Goal: Task Accomplishment & Management: Manage account settings

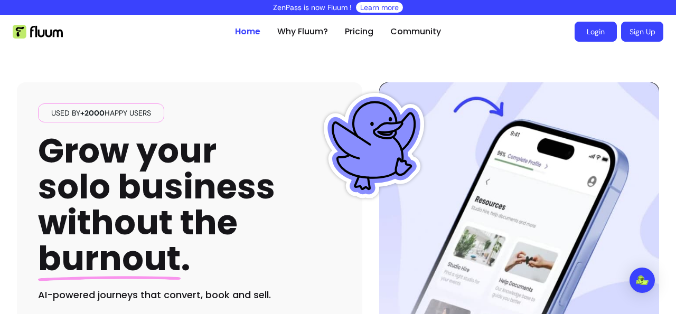
click at [585, 36] on link "Login" at bounding box center [595, 32] width 42 height 20
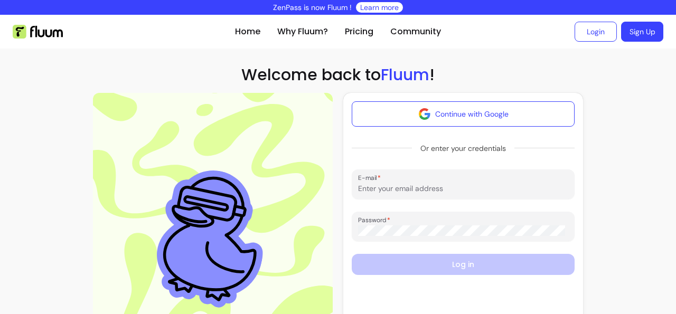
scroll to position [77, 0]
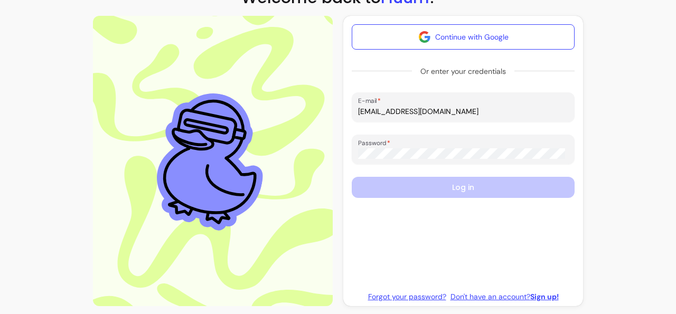
click at [393, 117] on input "[EMAIL_ADDRESS][DOMAIN_NAME]" at bounding box center [463, 111] width 210 height 11
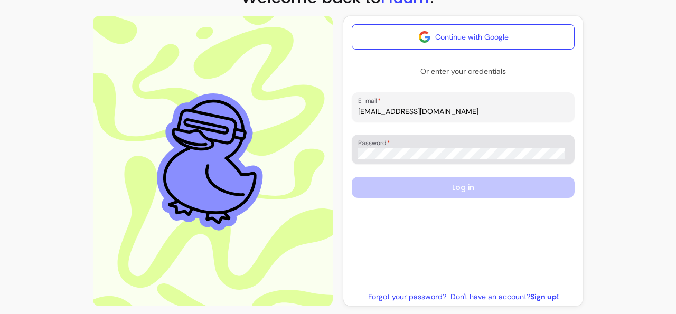
type input "[EMAIL_ADDRESS][DOMAIN_NAME]"
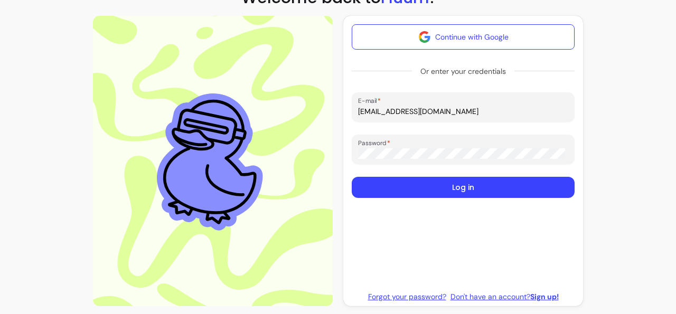
click at [489, 187] on button "Log in" at bounding box center [463, 187] width 223 height 21
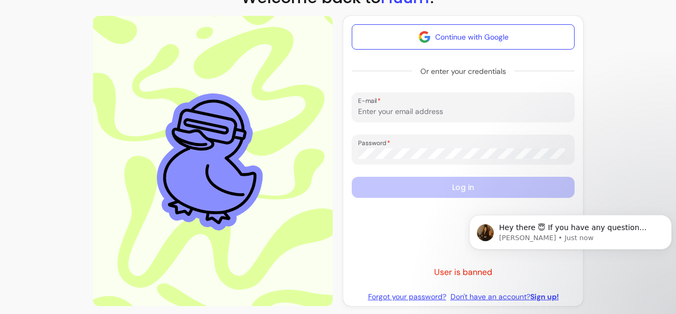
click at [409, 250] on form "Continue with Google Or enter your credentials E-mail Password Log in" at bounding box center [463, 138] width 223 height 229
click at [665, 220] on button "Dismiss notification" at bounding box center [668, 218] width 14 height 14
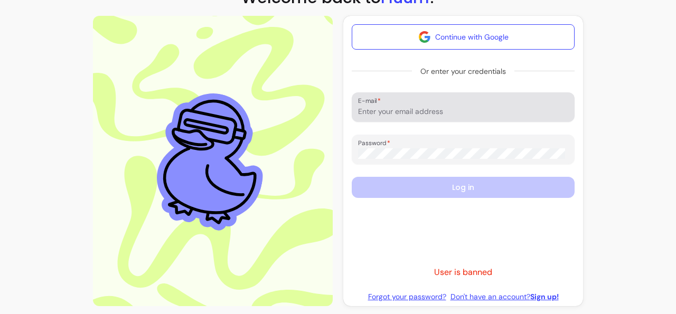
click at [468, 119] on div "E-mail" at bounding box center [463, 107] width 223 height 30
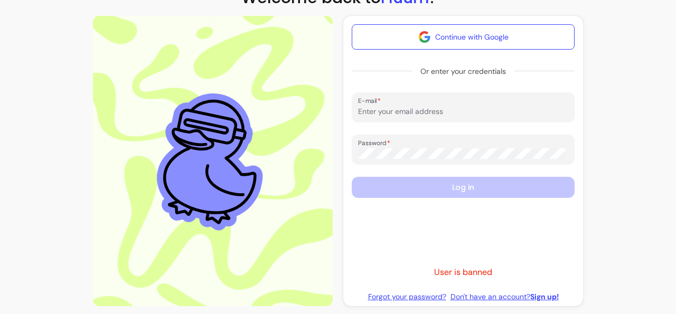
click at [425, 105] on div at bounding box center [463, 107] width 210 height 21
click at [411, 296] on link "Forgot your password?" at bounding box center [407, 296] width 78 height 11
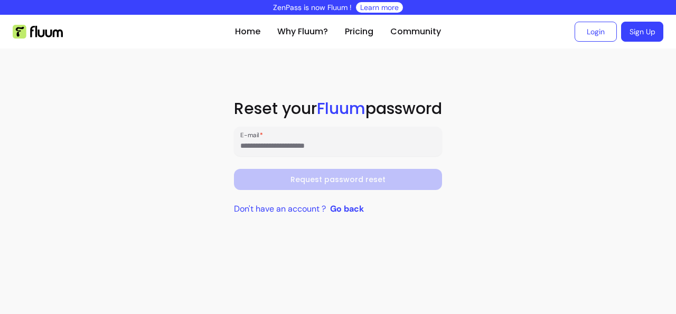
click at [316, 142] on input "E-mail" at bounding box center [338, 145] width 196 height 11
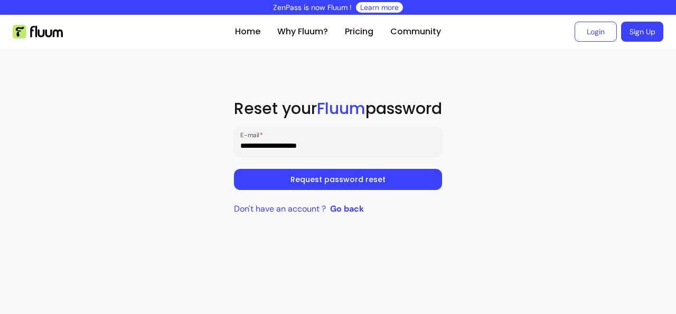
type input "**********"
click at [297, 175] on button "Request password reset" at bounding box center [338, 179] width 208 height 21
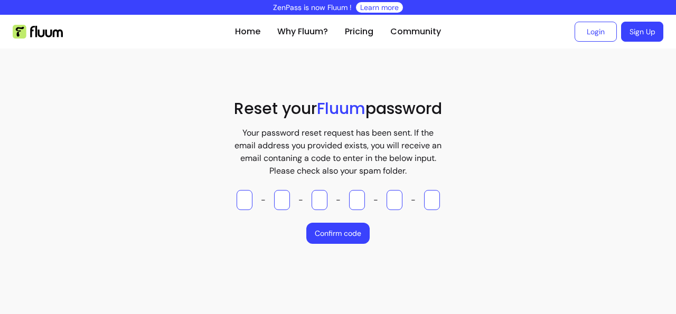
click at [356, 182] on div "Your password reset request has been sent. If the email address you provided ex…" at bounding box center [338, 185] width 208 height 117
click at [244, 203] on input "Please enter OTP character 1" at bounding box center [244, 200] width 16 height 20
paste input "*"
type input "*"
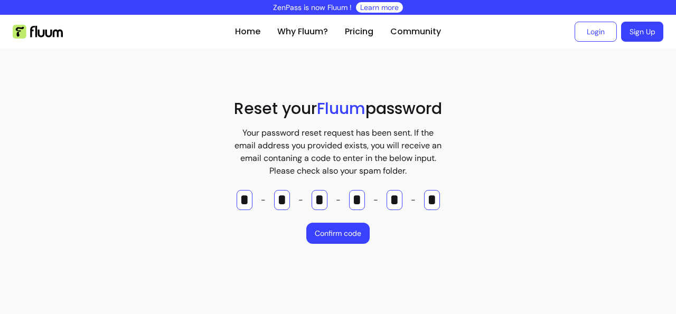
type input "*"
click at [320, 234] on button "Confirm code" at bounding box center [337, 233] width 63 height 21
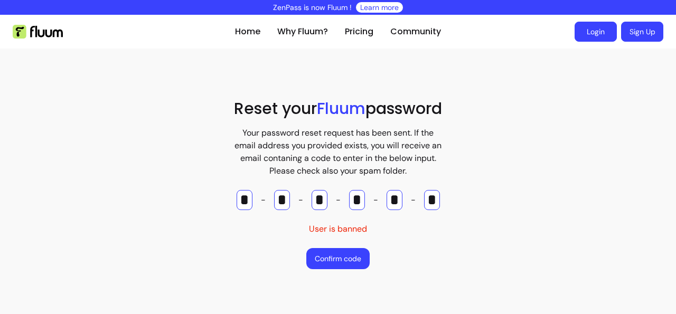
click at [590, 40] on link "Login" at bounding box center [595, 32] width 42 height 20
